Goal: Transaction & Acquisition: Subscribe to service/newsletter

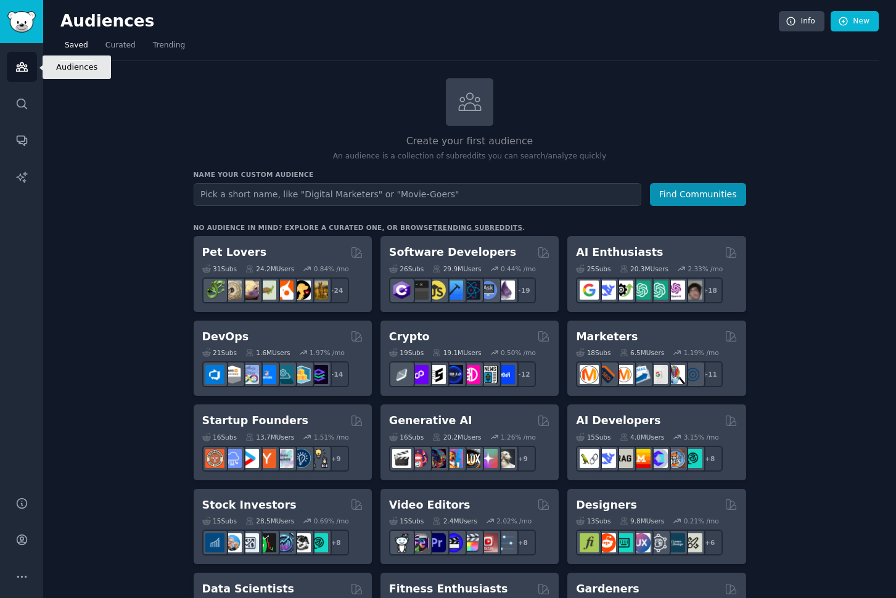
click at [25, 69] on icon "Sidebar" at bounding box center [21, 66] width 13 height 13
click at [470, 111] on icon at bounding box center [470, 102] width 26 height 26
click at [24, 544] on icon "Sidebar" at bounding box center [22, 540] width 10 height 10
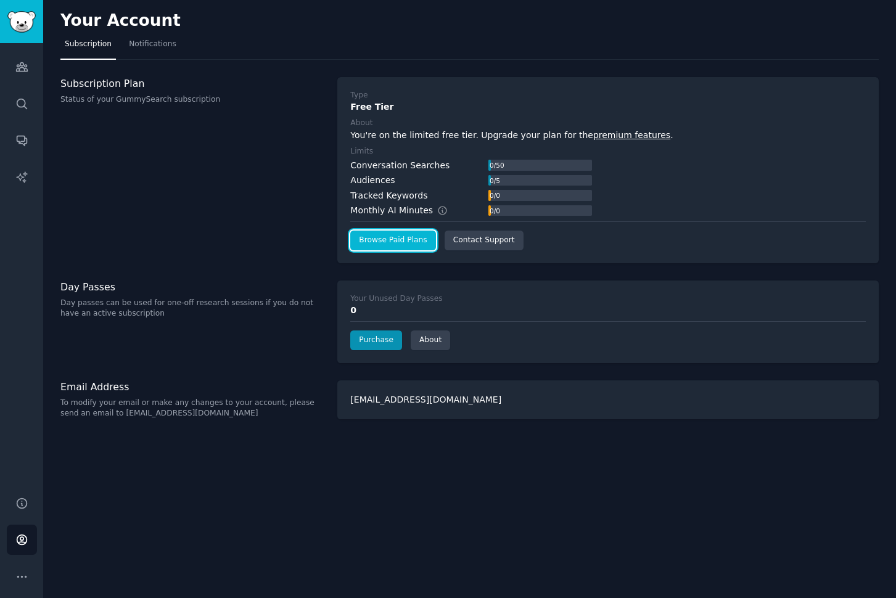
click at [388, 243] on link "Browse Paid Plans" at bounding box center [392, 241] width 85 height 20
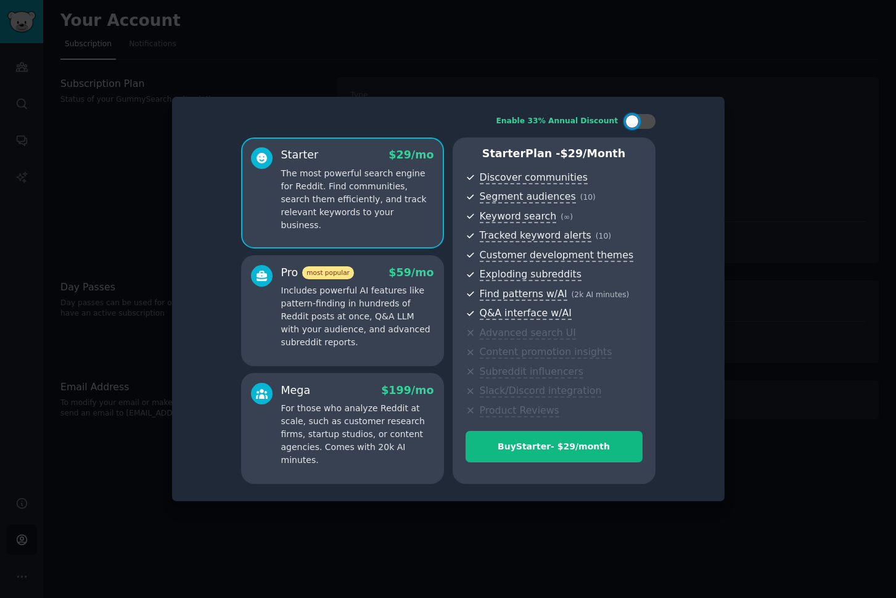
click at [377, 325] on p "Includes powerful AI features like pattern-finding in hundreds of Reddit posts …" at bounding box center [357, 316] width 153 height 65
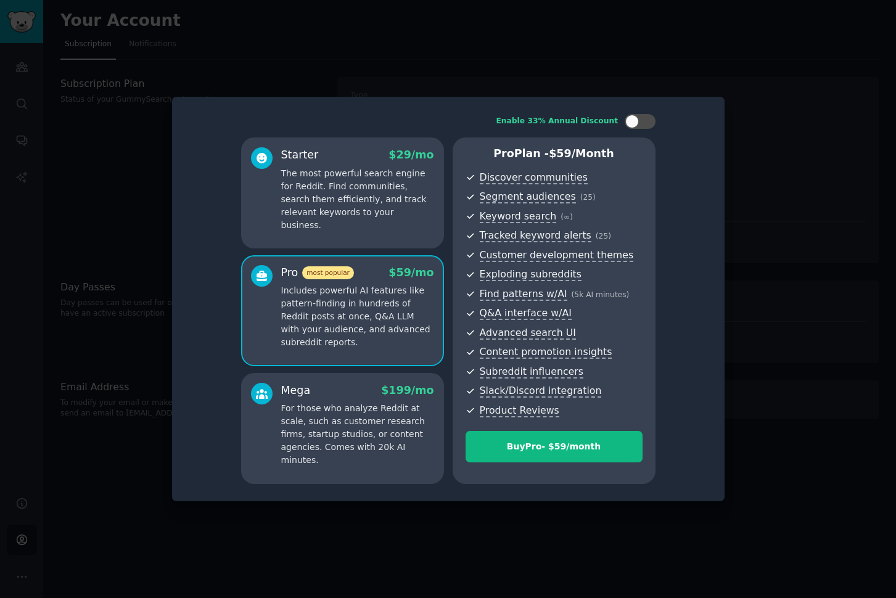
click at [346, 196] on p "The most powerful search engine for Reddit. Find communities, search them effic…" at bounding box center [357, 199] width 153 height 65
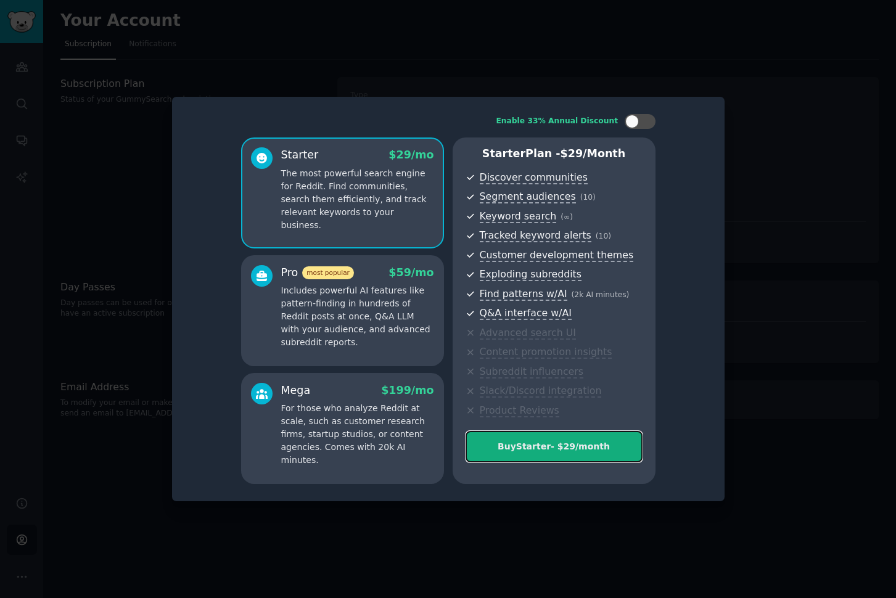
click at [538, 451] on div "Buy Starter - $ 29 /month" at bounding box center [554, 446] width 176 height 13
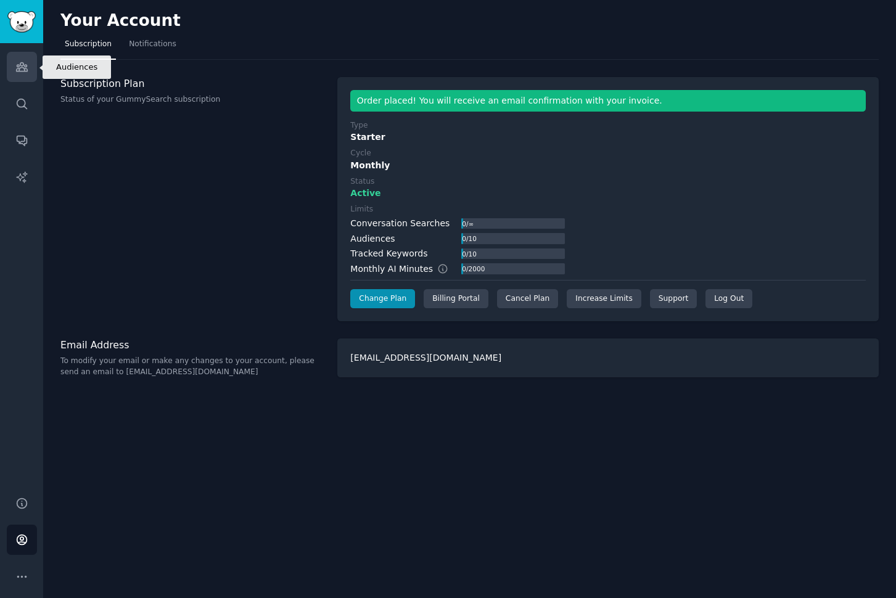
click at [19, 71] on icon "Sidebar" at bounding box center [21, 66] width 13 height 13
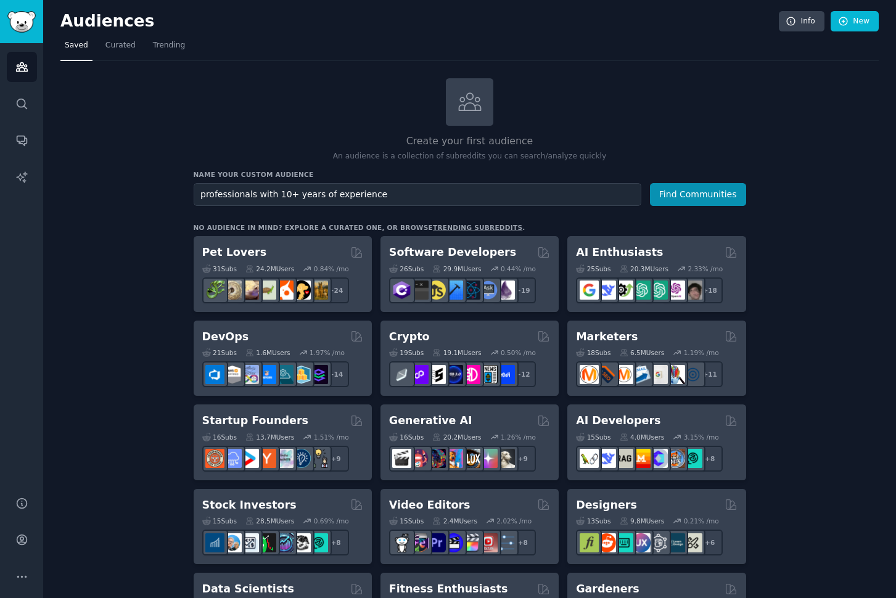
type input "professionals with 10+ years of experience"
click at [650, 183] on button "Find Communities" at bounding box center [698, 194] width 96 height 23
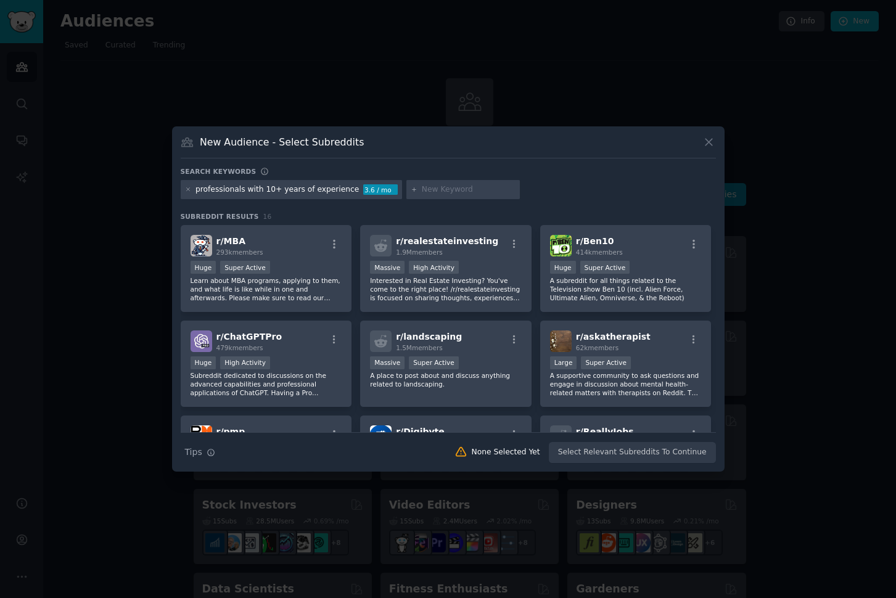
click at [780, 261] on div at bounding box center [448, 299] width 896 height 598
